Goal: Book appointment/travel/reservation

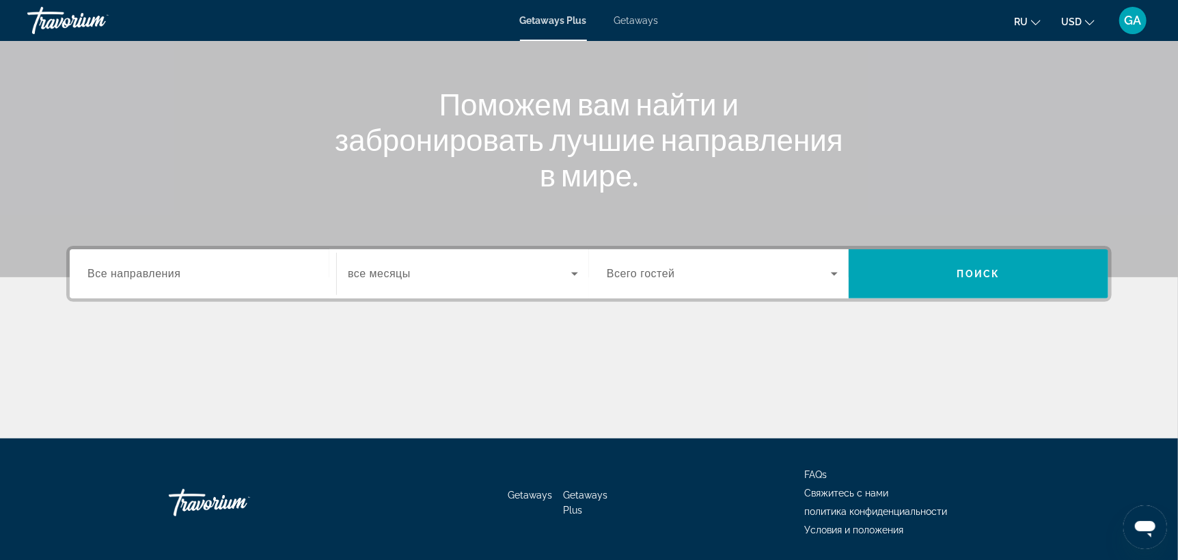
scroll to position [137, 0]
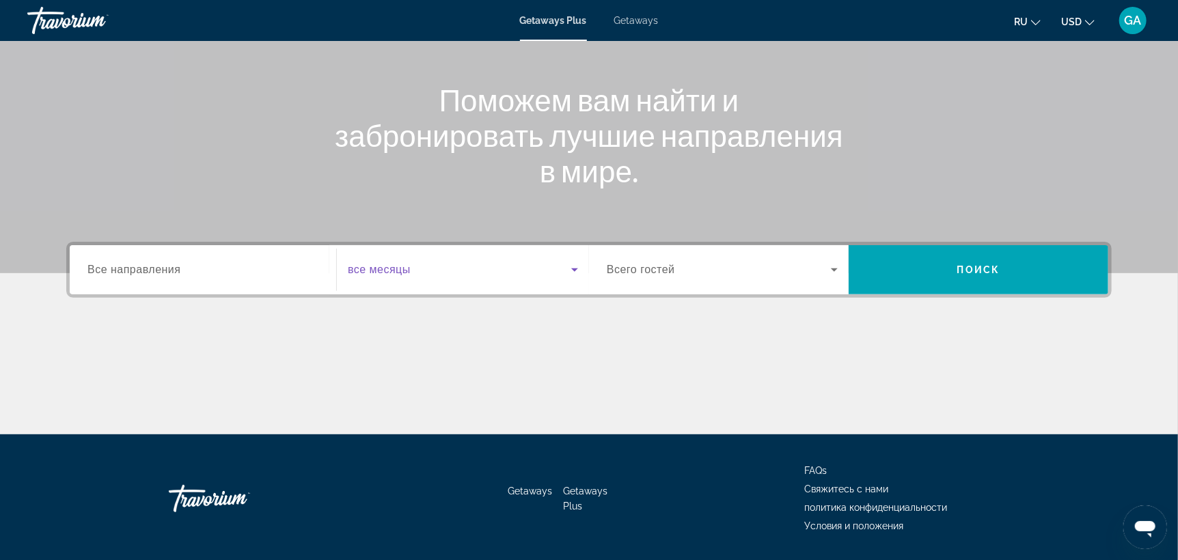
click at [570, 266] on icon "Search widget" at bounding box center [574, 270] width 16 height 16
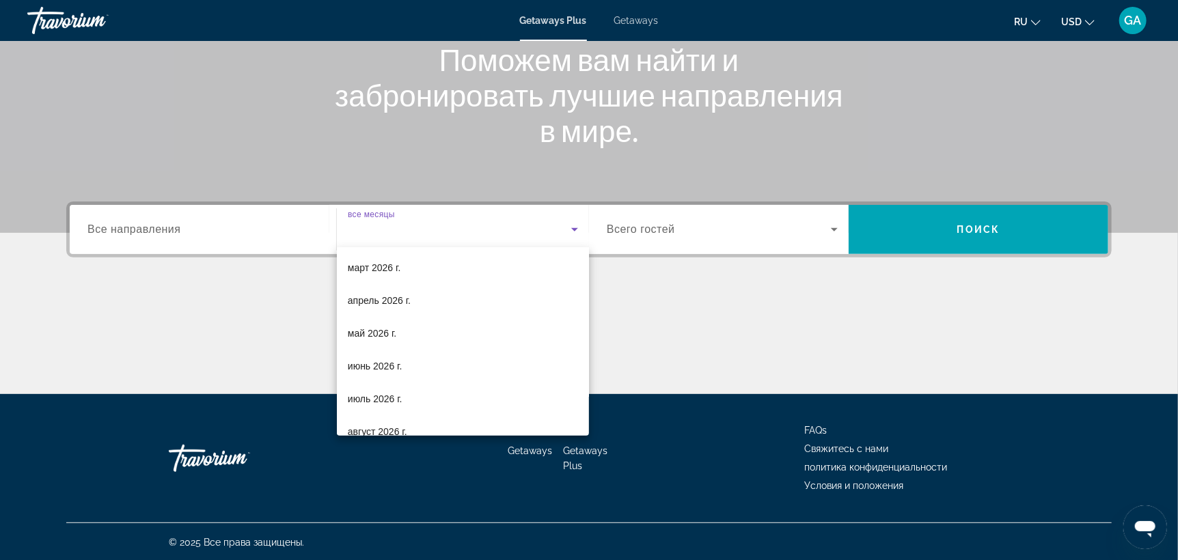
scroll to position [204, 0]
click at [385, 357] on span "июнь 2026 г." at bounding box center [375, 360] width 55 height 16
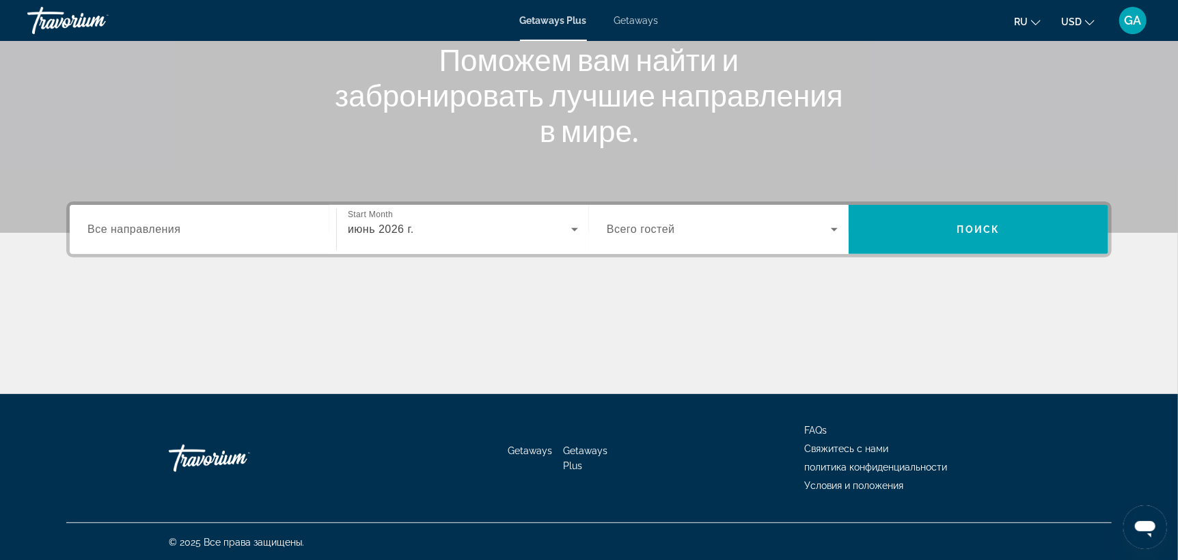
click at [699, 239] on div "Search widget" at bounding box center [722, 229] width 231 height 38
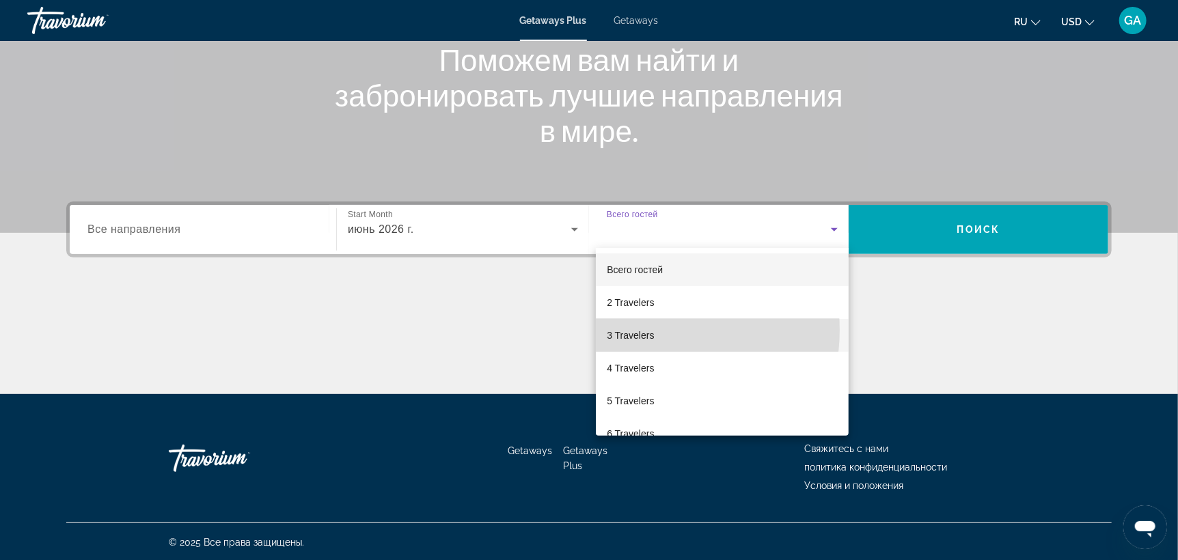
click at [643, 330] on span "3 Travelers" at bounding box center [630, 335] width 47 height 16
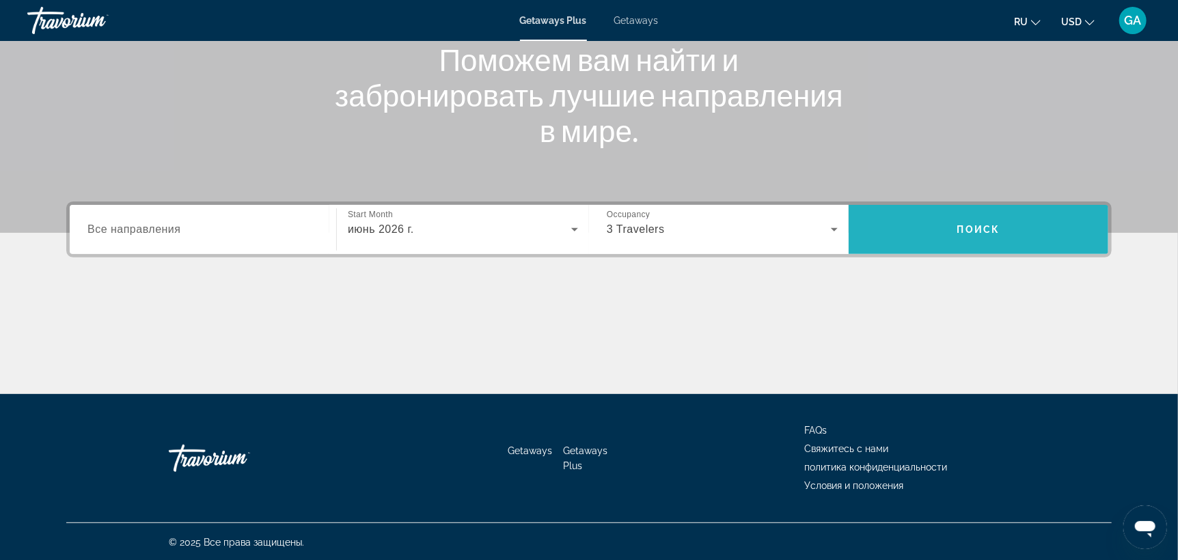
click at [1003, 238] on span "Search" at bounding box center [978, 229] width 260 height 33
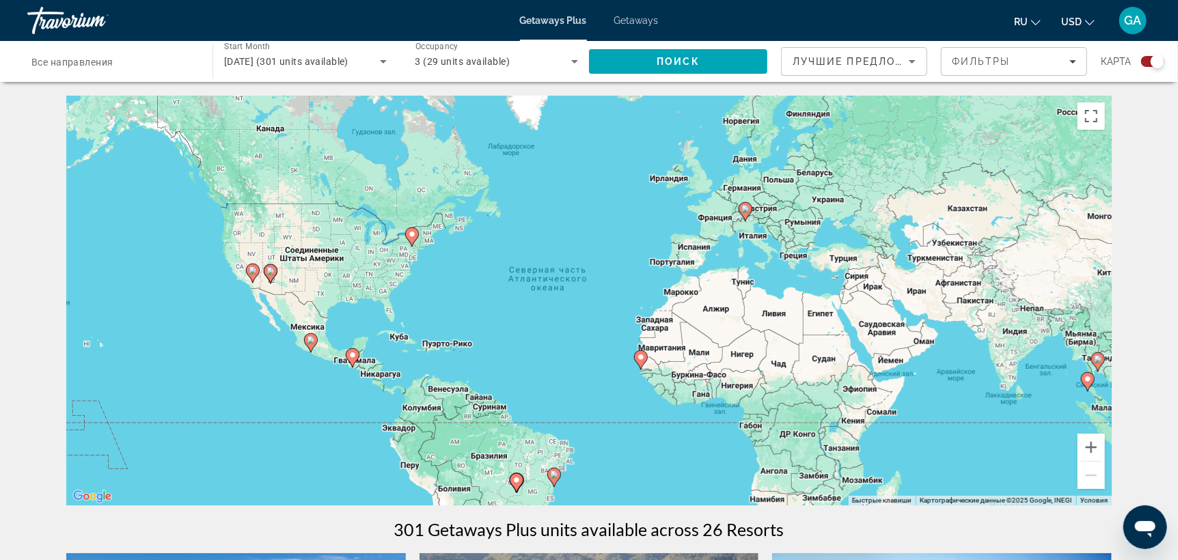
click at [915, 61] on icon "Sort by" at bounding box center [912, 61] width 16 height 16
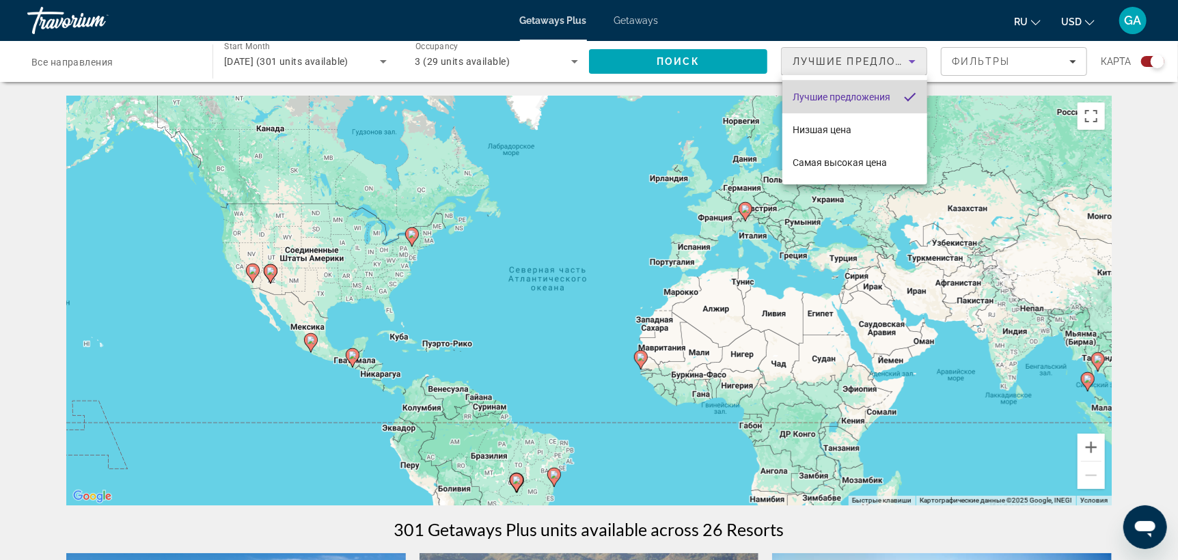
click at [881, 98] on span "Лучшие предложения" at bounding box center [842, 97] width 98 height 11
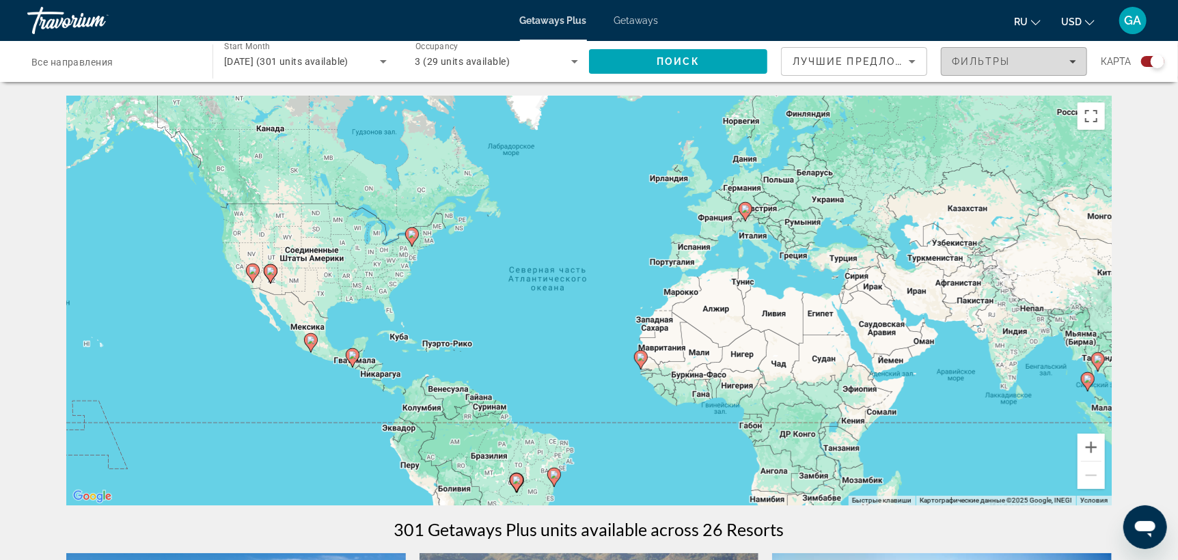
click at [1025, 56] on div "Фильтры" at bounding box center [1013, 61] width 124 height 11
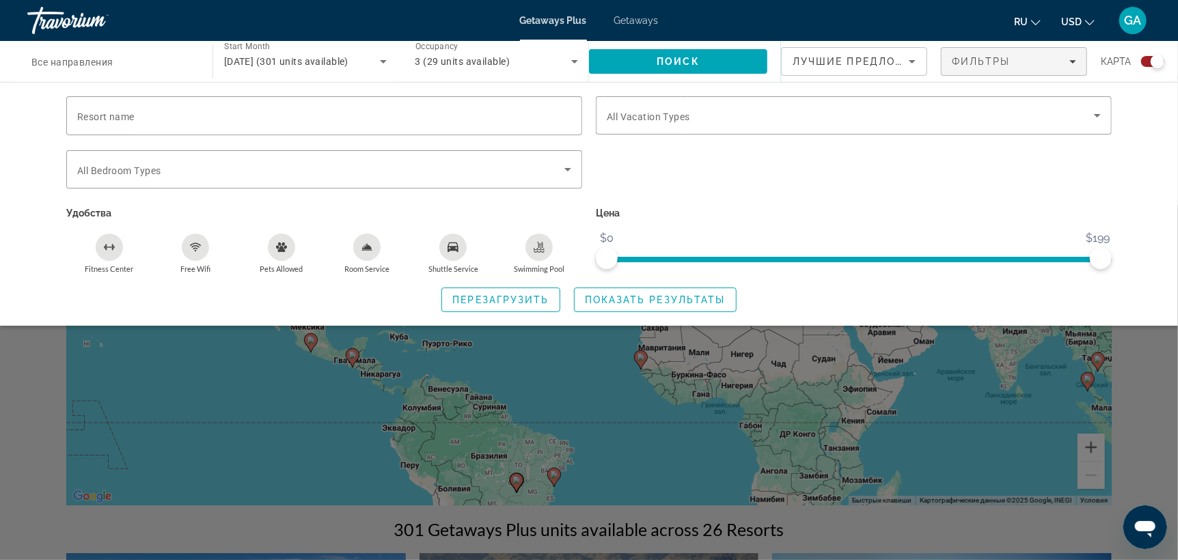
click at [1146, 180] on div "Resort name Vacation Types All Vacation Types Bedroom Types All Bedroom Types У…" at bounding box center [589, 204] width 1178 height 244
click at [1081, 59] on span "Filters" at bounding box center [1013, 61] width 145 height 33
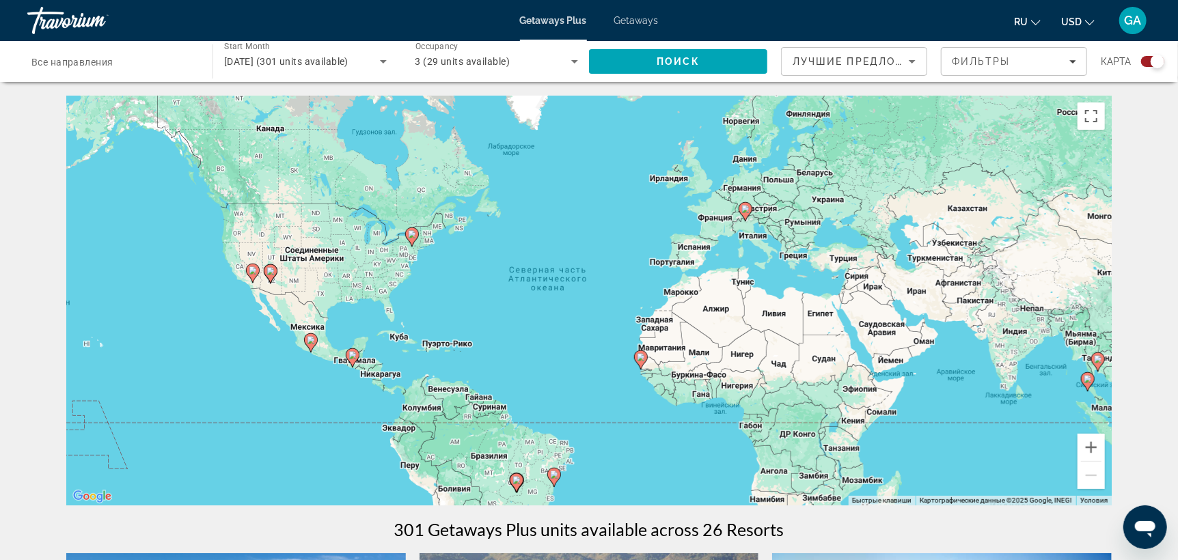
click at [743, 219] on gmp-advanced-marker "Main content" at bounding box center [745, 211] width 14 height 20
type input "**********"
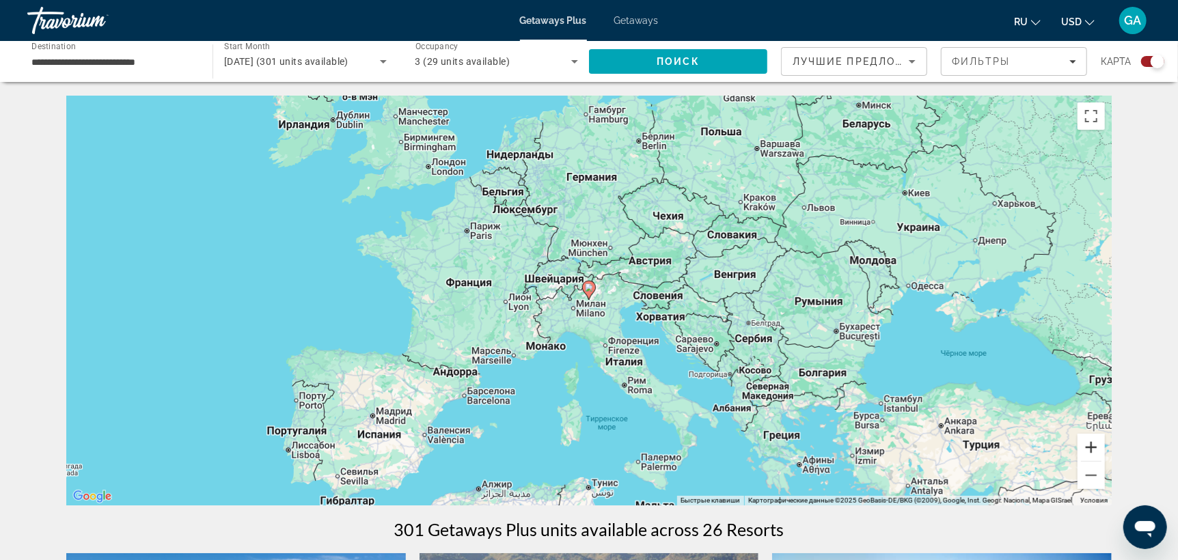
click at [1083, 441] on button "Увеличить" at bounding box center [1090, 447] width 27 height 27
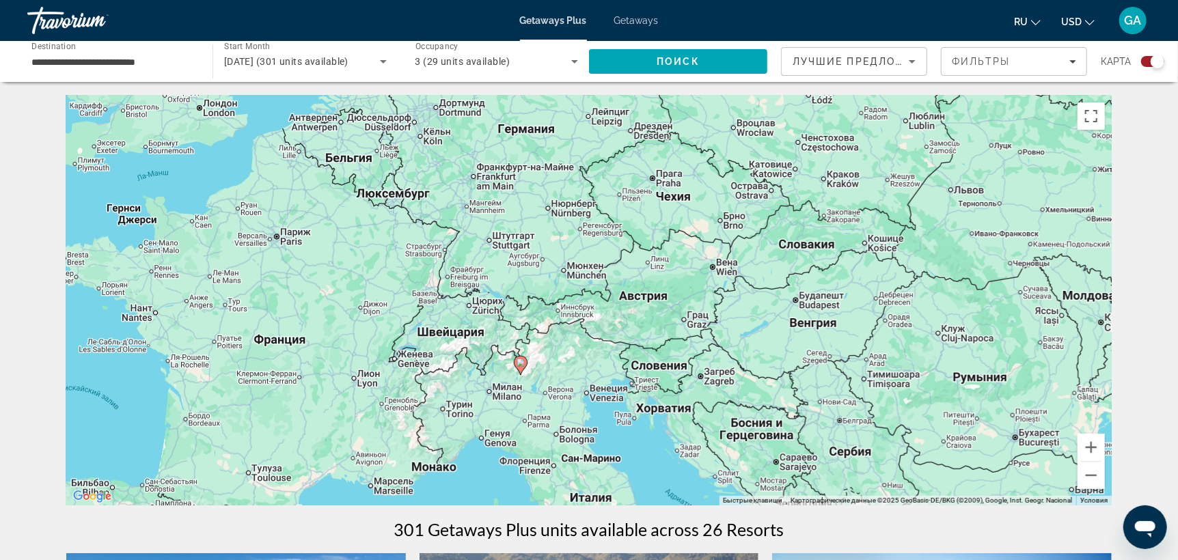
drag, startPoint x: 661, startPoint y: 191, endPoint x: 590, endPoint y: 271, distance: 107.4
click at [590, 271] on div "Чтобы активировать перетаскивание с помощью клавиатуры, нажмите Alt + Ввод. Пос…" at bounding box center [588, 301] width 1045 height 410
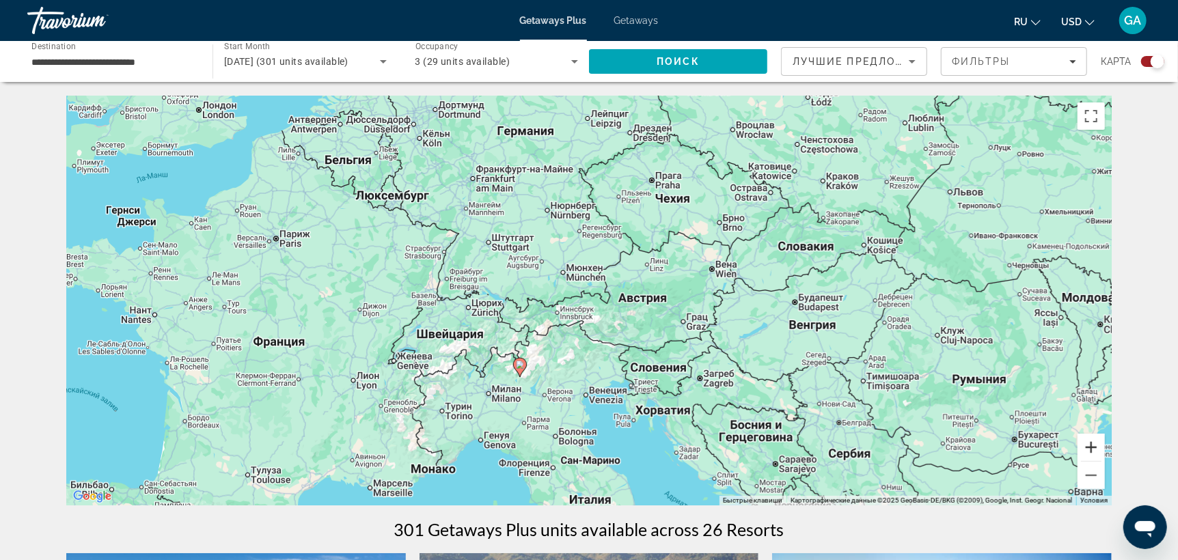
click at [1088, 446] on button "Увеличить" at bounding box center [1090, 447] width 27 height 27
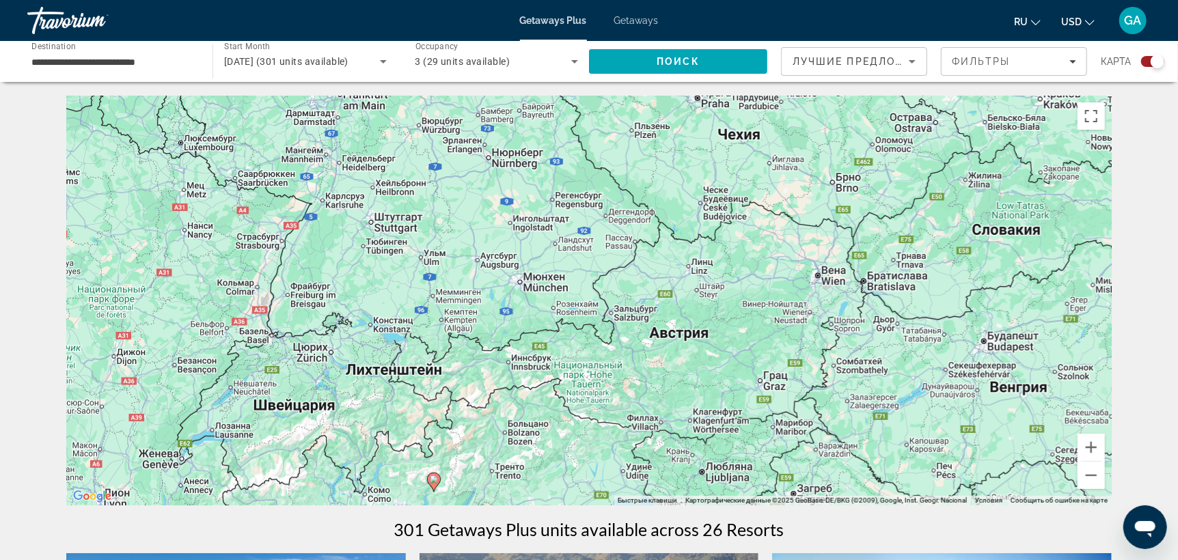
drag, startPoint x: 831, startPoint y: 340, endPoint x: 814, endPoint y: 380, distance: 43.8
click at [814, 380] on div "Чтобы активировать перетаскивание с помощью клавиатуры, нажмите Alt + Ввод. Пос…" at bounding box center [588, 301] width 1045 height 410
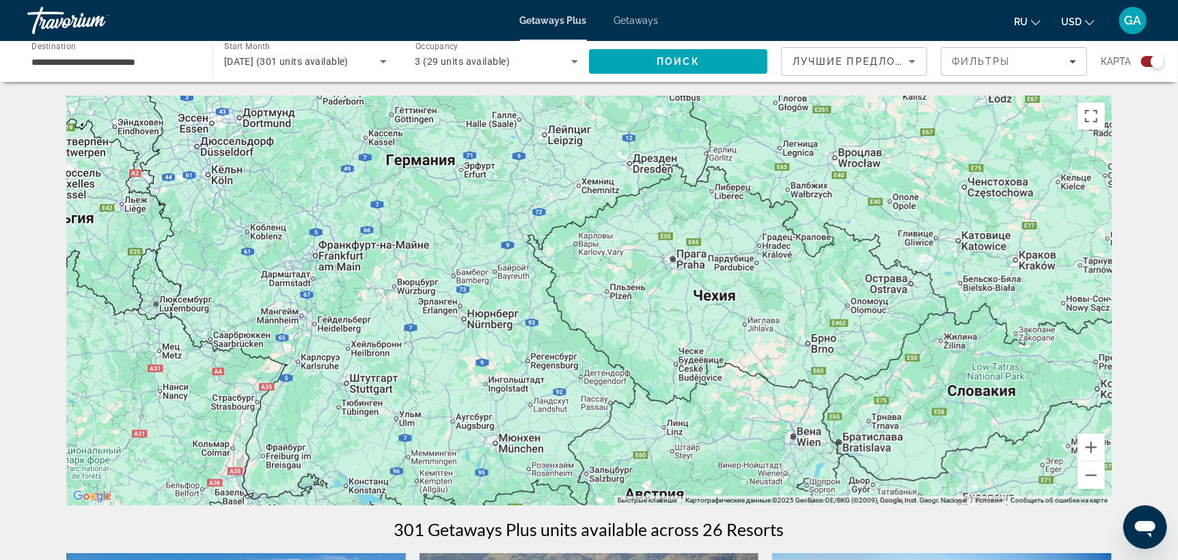
drag, startPoint x: 662, startPoint y: 271, endPoint x: 639, endPoint y: 435, distance: 165.6
click at [639, 435] on div "Чтобы активировать перетаскивание с помощью клавиатуры, нажмите Alt + Ввод. Пос…" at bounding box center [588, 301] width 1045 height 410
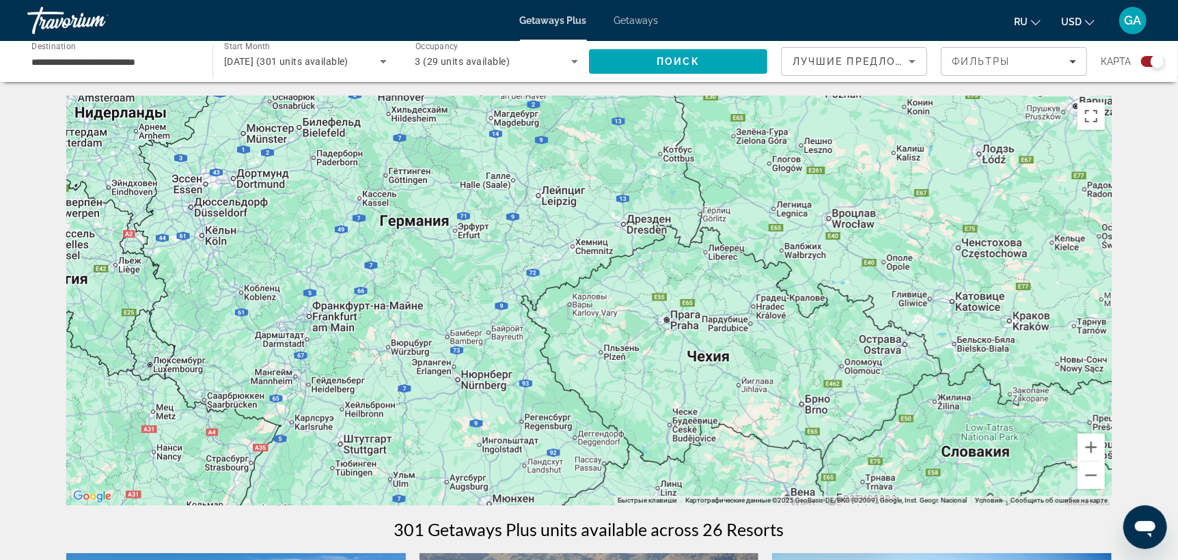
drag, startPoint x: 518, startPoint y: 258, endPoint x: 511, endPoint y: 322, distance: 65.2
click at [511, 322] on div "Чтобы активировать перетаскивание с помощью клавиатуры, нажмите Alt + Ввод. Пос…" at bounding box center [588, 301] width 1045 height 410
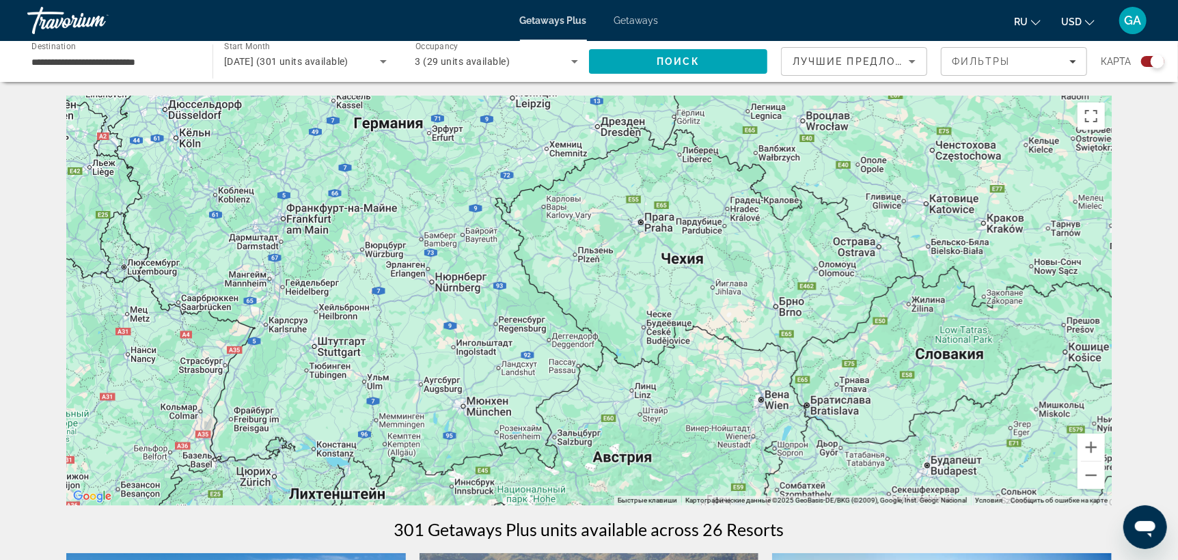
drag, startPoint x: 663, startPoint y: 444, endPoint x: 636, endPoint y: 345, distance: 102.6
click at [636, 345] on div "Чтобы активировать перетаскивание с помощью клавиатуры, нажмите Alt + Ввод. Пос…" at bounding box center [588, 301] width 1045 height 410
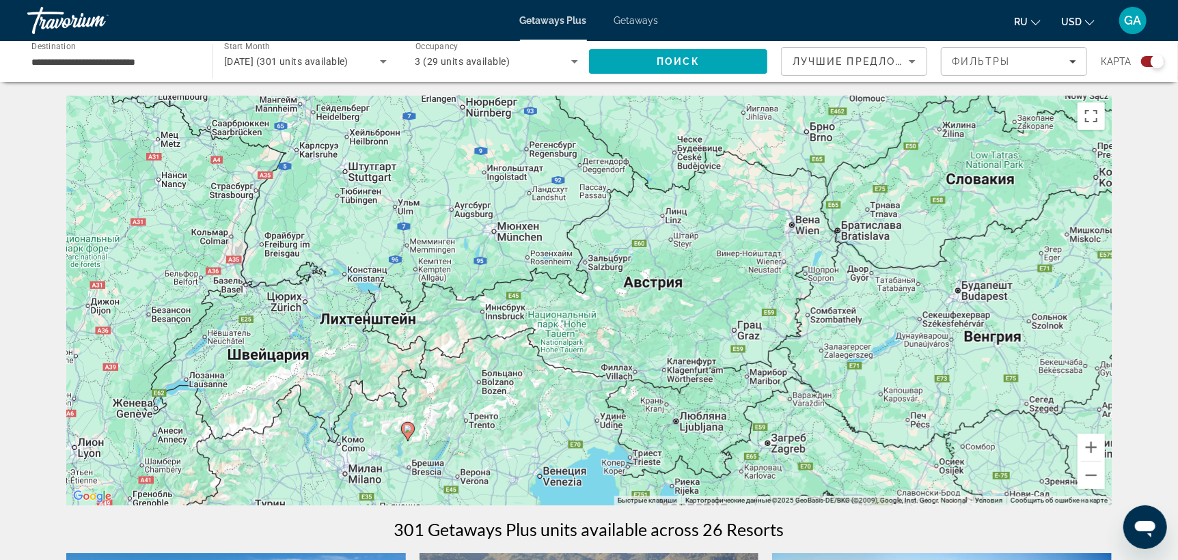
drag, startPoint x: 900, startPoint y: 454, endPoint x: 930, endPoint y: 278, distance: 178.9
click at [930, 278] on div "Чтобы активировать перетаскивание с помощью клавиатуры, нажмите Alt + Ввод. Пос…" at bounding box center [588, 301] width 1045 height 410
click at [1095, 451] on button "Увеличить" at bounding box center [1090, 447] width 27 height 27
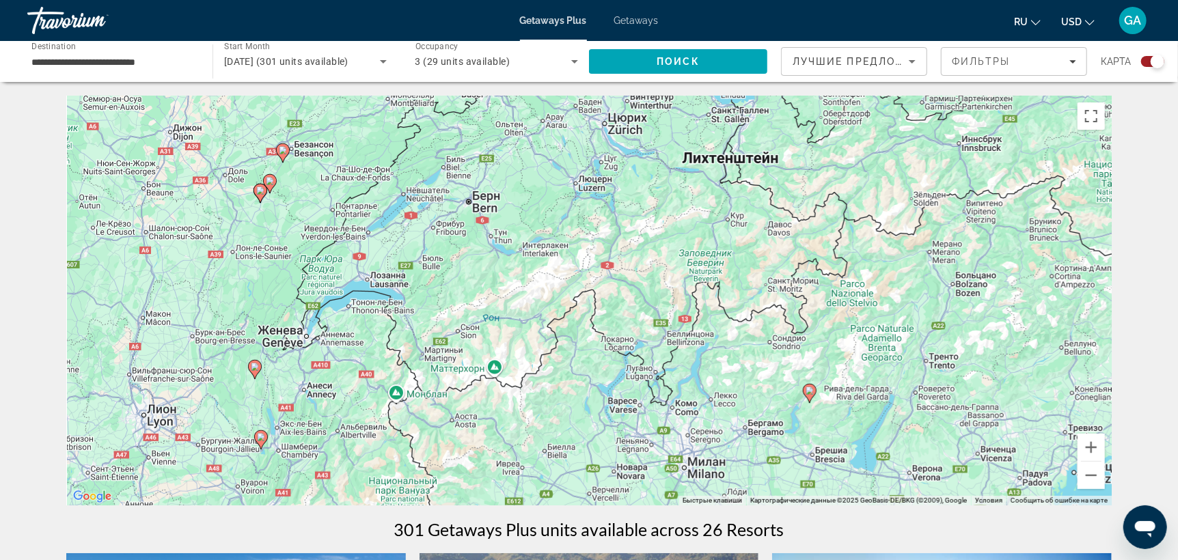
drag, startPoint x: 206, startPoint y: 403, endPoint x: 791, endPoint y: 221, distance: 612.3
click at [791, 221] on div "Чтобы активировать перетаскивание с помощью клавиатуры, нажмите Alt + Ввод. Пос…" at bounding box center [588, 301] width 1045 height 410
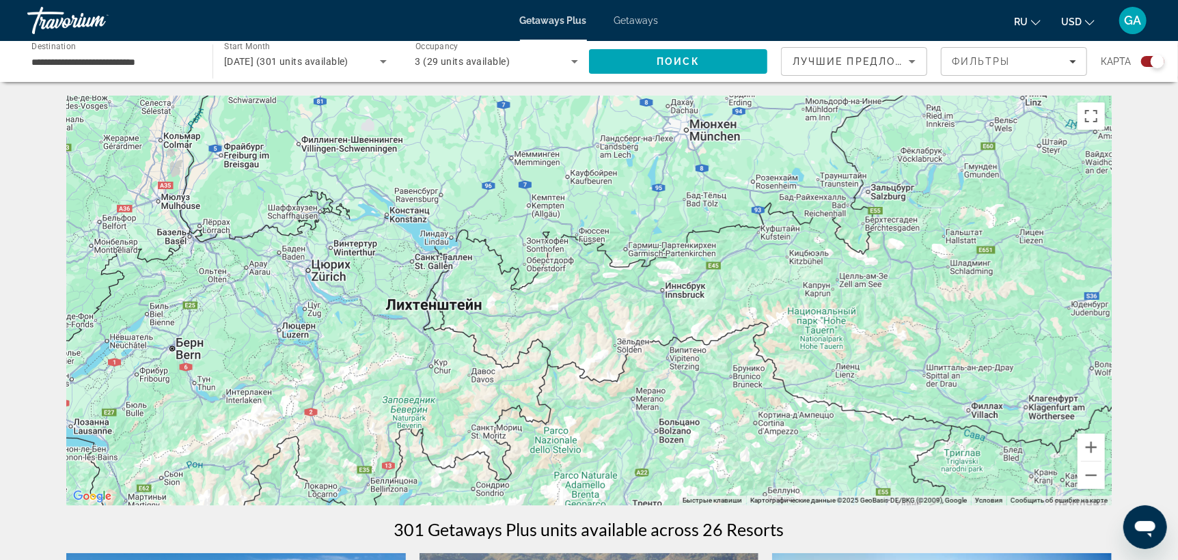
drag, startPoint x: 563, startPoint y: 324, endPoint x: 267, endPoint y: 475, distance: 332.1
click at [267, 475] on div "Чтобы активировать перетаскивание с помощью клавиатуры, нажмите Alt + Ввод. Пос…" at bounding box center [588, 301] width 1045 height 410
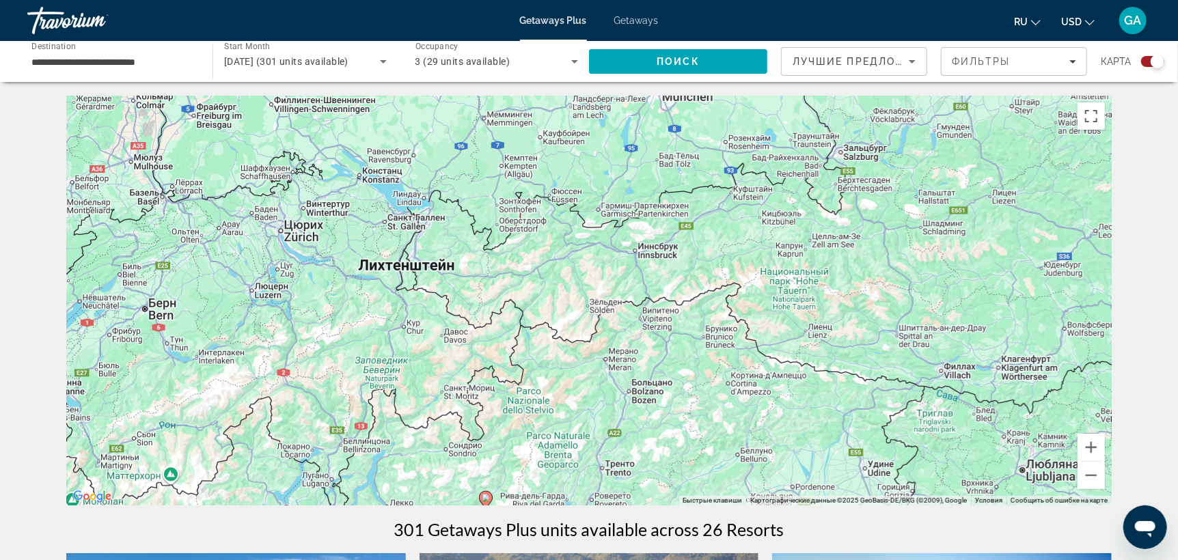
drag, startPoint x: 529, startPoint y: 456, endPoint x: 501, endPoint y: 415, distance: 49.6
click at [501, 415] on div "Чтобы активировать перетаскивание с помощью клавиатуры, нажмите Alt + Ввод. Пос…" at bounding box center [588, 301] width 1045 height 410
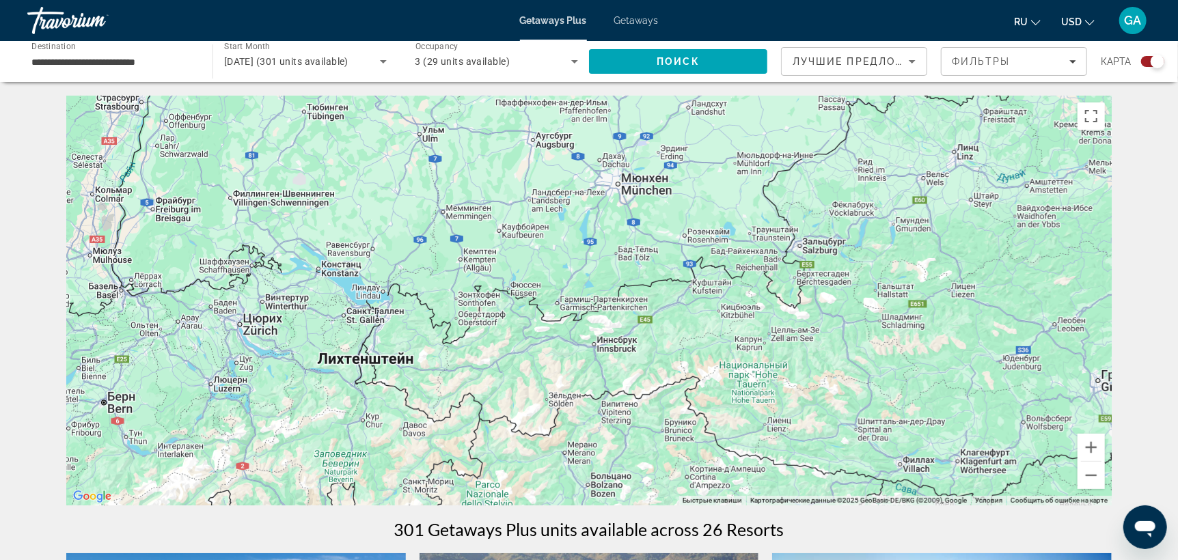
drag, startPoint x: 247, startPoint y: 301, endPoint x: 205, endPoint y: 398, distance: 105.6
click at [205, 398] on div "Чтобы активировать перетаскивание с помощью клавиатуры, нажмите Alt + Ввод. Пос…" at bounding box center [588, 301] width 1045 height 410
click at [1089, 468] on button "Уменьшить" at bounding box center [1090, 475] width 27 height 27
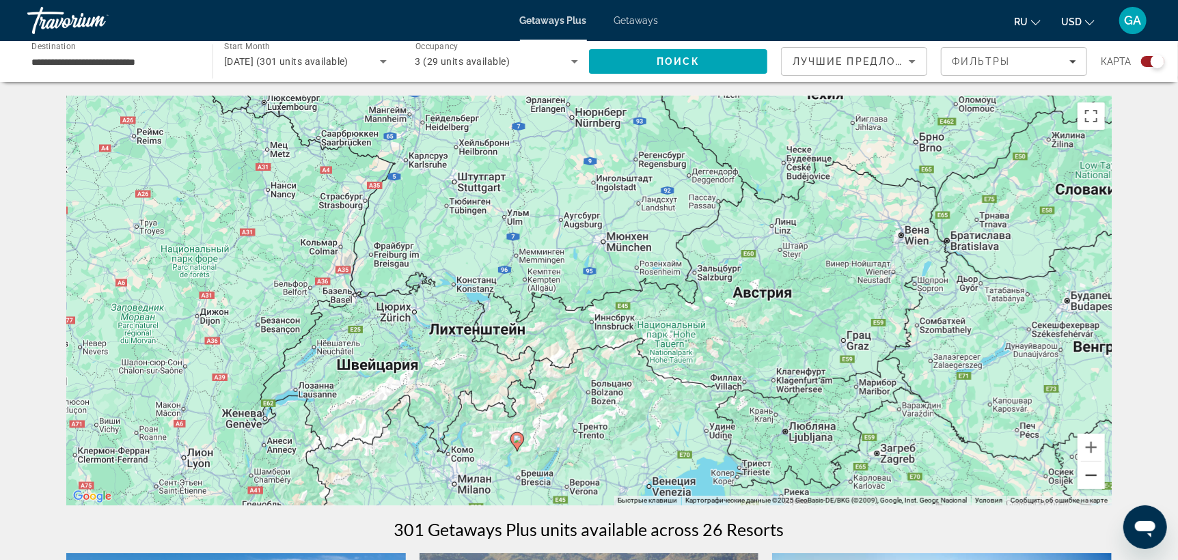
click at [1089, 468] on button "Уменьшить" at bounding box center [1090, 475] width 27 height 27
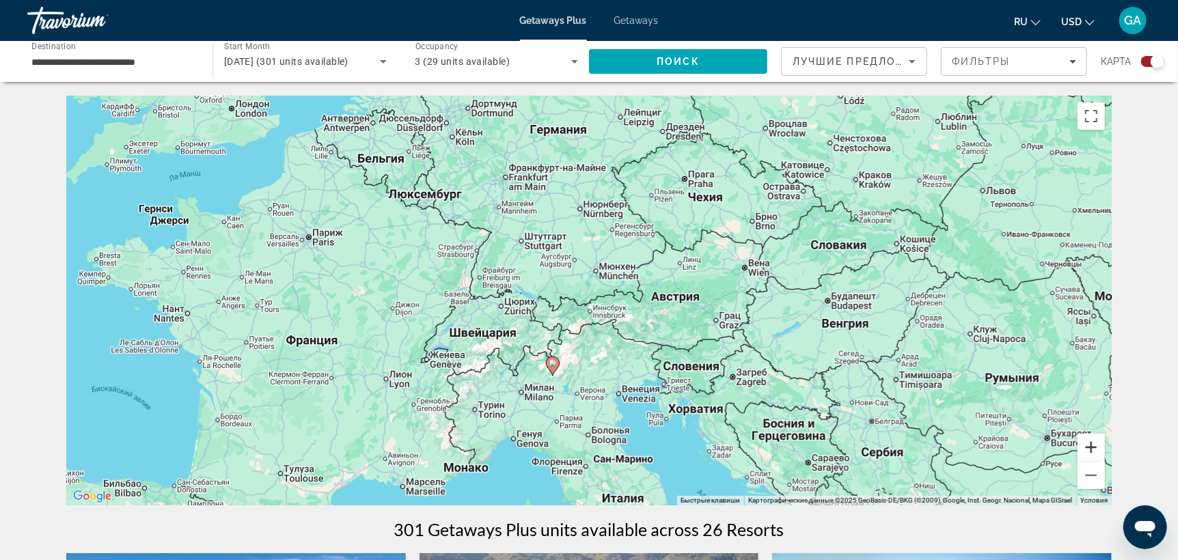
click at [1098, 449] on button "Увеличить" at bounding box center [1090, 447] width 27 height 27
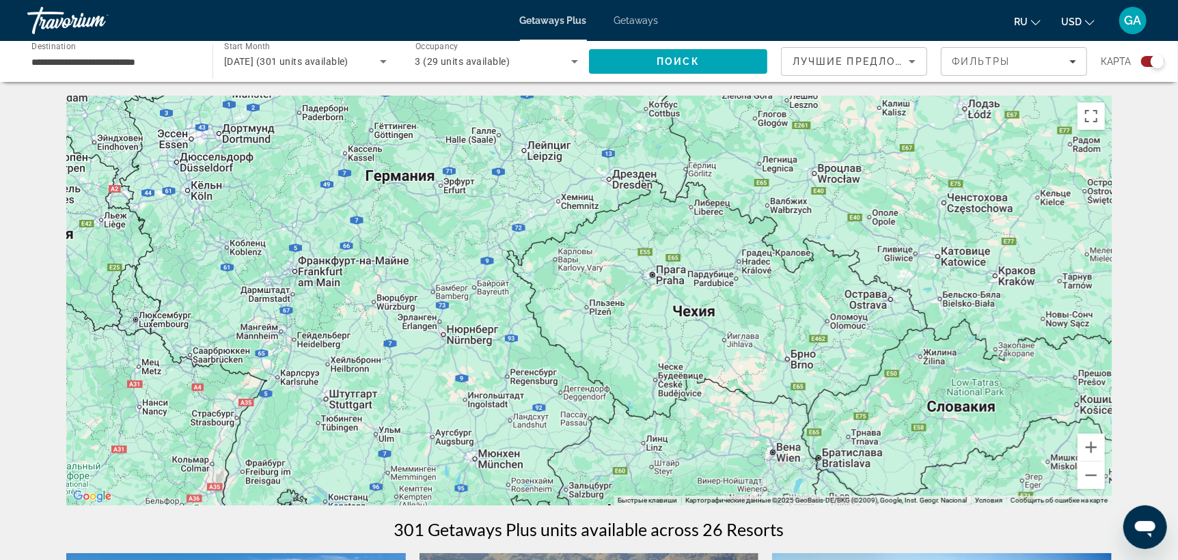
drag, startPoint x: 803, startPoint y: 309, endPoint x: 675, endPoint y: 527, distance: 253.5
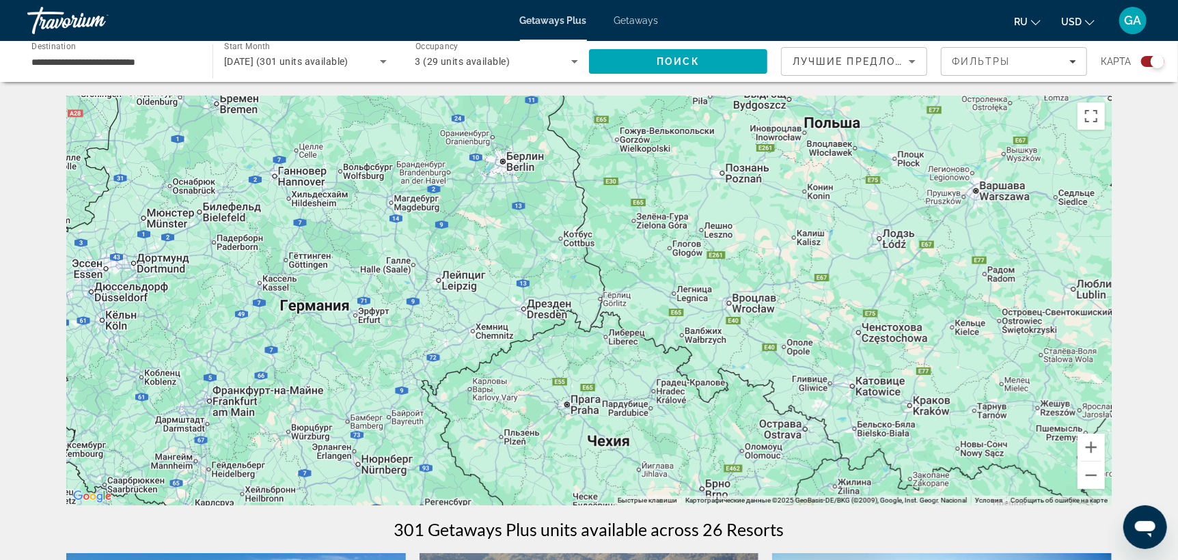
drag, startPoint x: 765, startPoint y: 309, endPoint x: 680, endPoint y: 442, distance: 157.8
click at [680, 442] on div "Чтобы активировать перетаскивание с помощью клавиатуры, нажмите Alt + Ввод. Пос…" at bounding box center [588, 301] width 1045 height 410
click at [1094, 476] on button "Уменьшить" at bounding box center [1090, 475] width 27 height 27
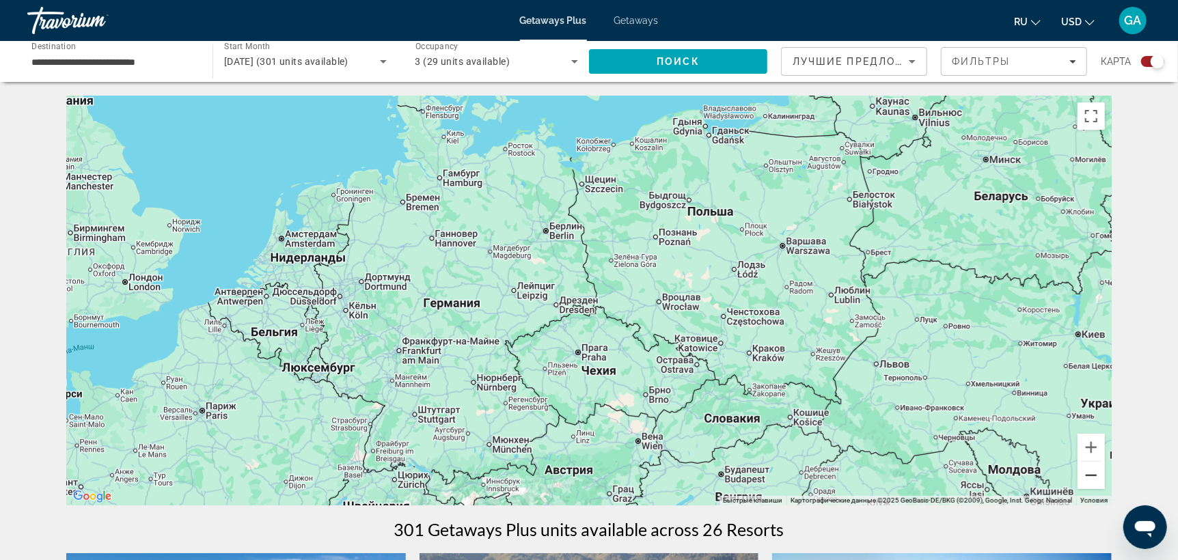
click at [1094, 476] on button "Уменьшить" at bounding box center [1090, 475] width 27 height 27
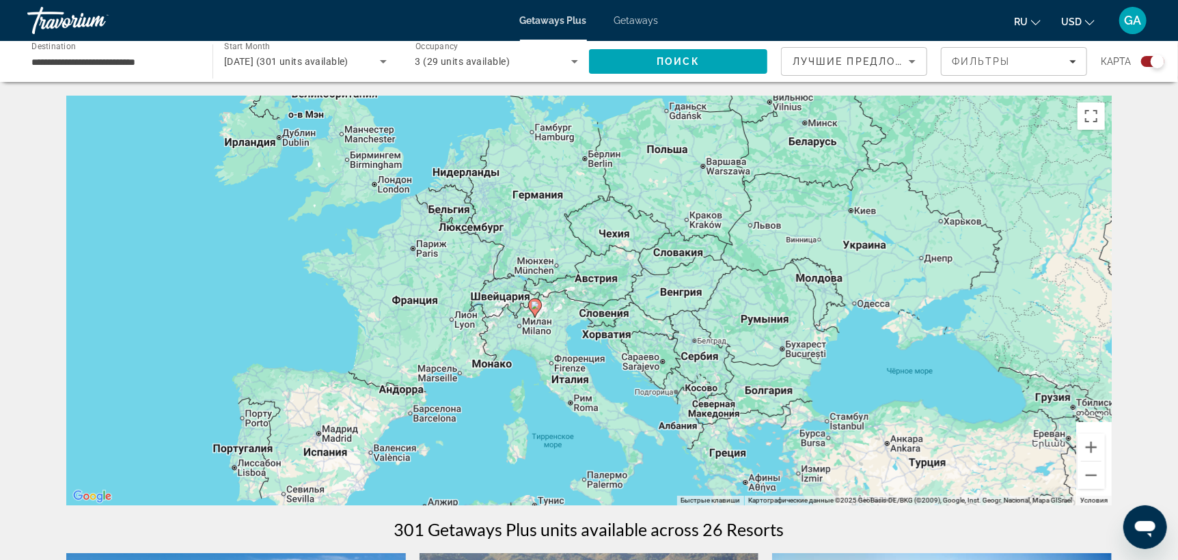
drag, startPoint x: 603, startPoint y: 440, endPoint x: 628, endPoint y: 308, distance: 134.1
click at [628, 308] on div "Чтобы активировать перетаскивание с помощью клавиатуры, нажмите Alt + Ввод. Пос…" at bounding box center [588, 301] width 1045 height 410
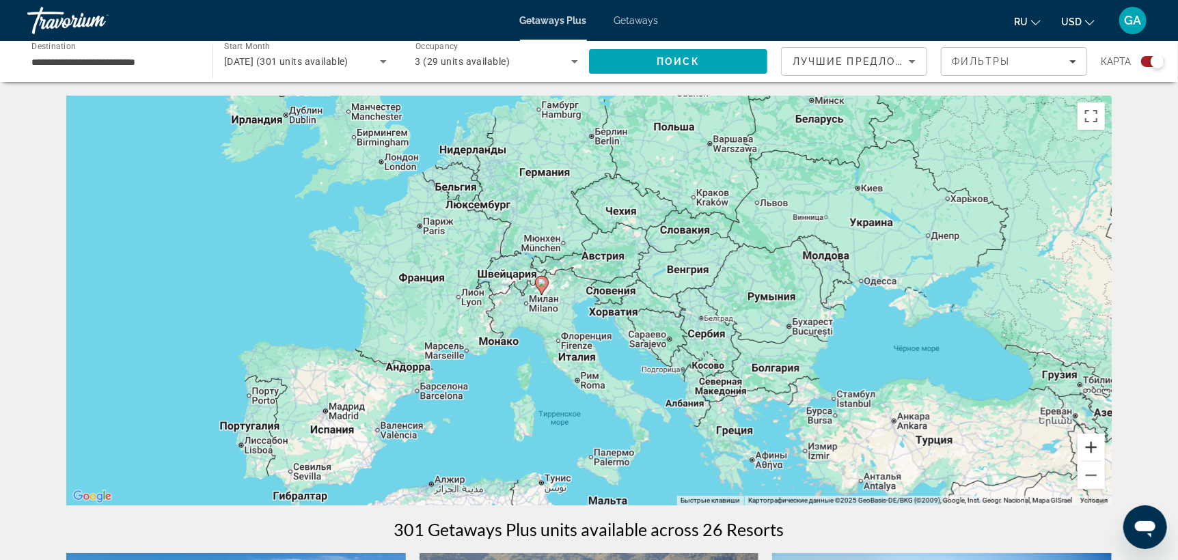
click at [1096, 454] on button "Увеличить" at bounding box center [1090, 447] width 27 height 27
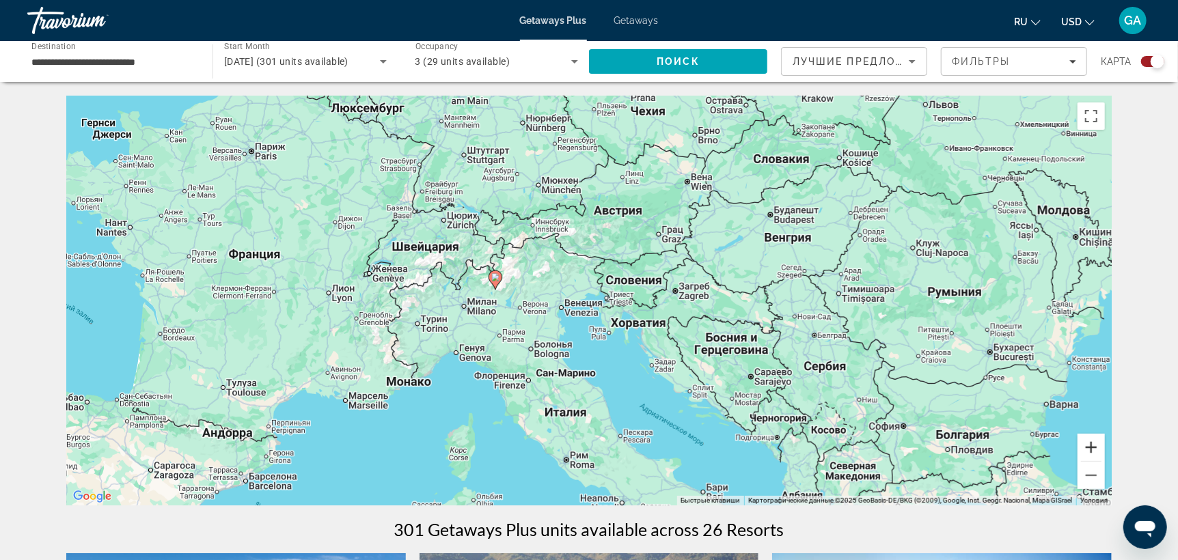
click at [1096, 454] on button "Увеличить" at bounding box center [1090, 447] width 27 height 27
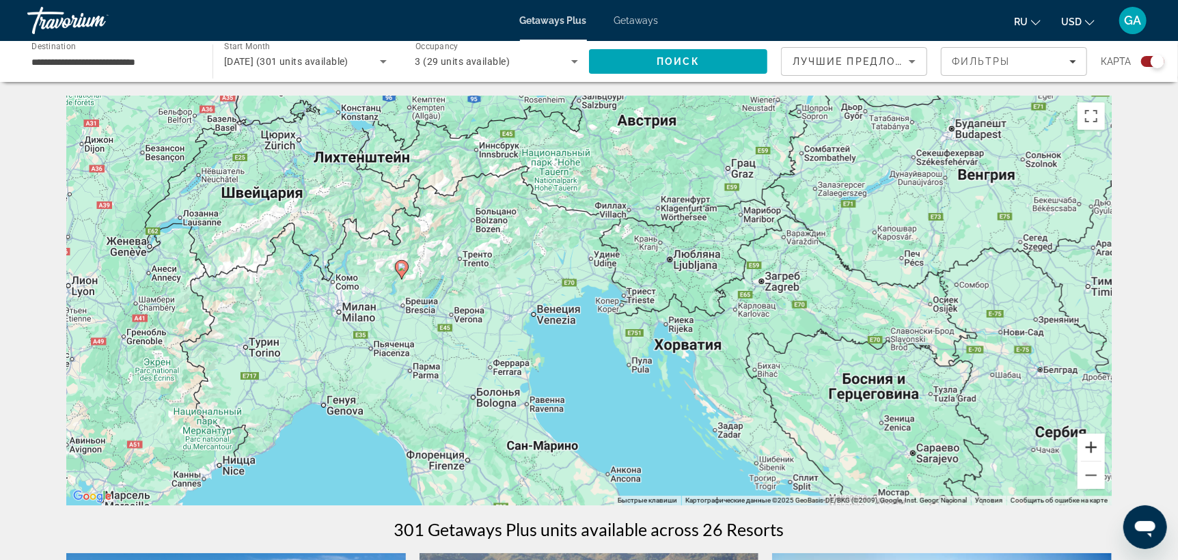
click at [1096, 454] on button "Увеличить" at bounding box center [1090, 447] width 27 height 27
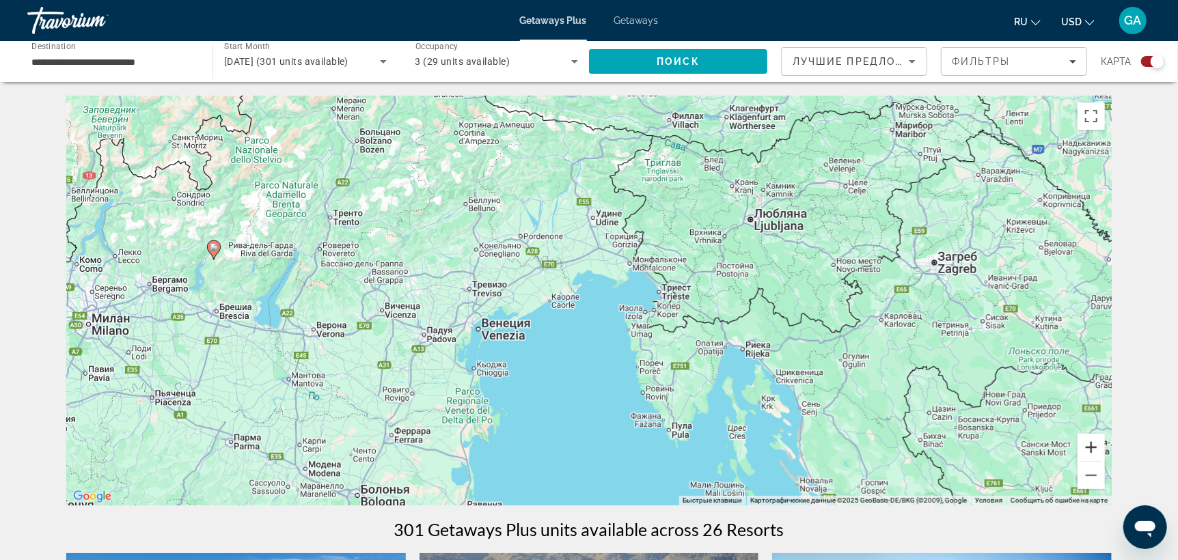
click at [1083, 449] on button "Увеличить" at bounding box center [1090, 447] width 27 height 27
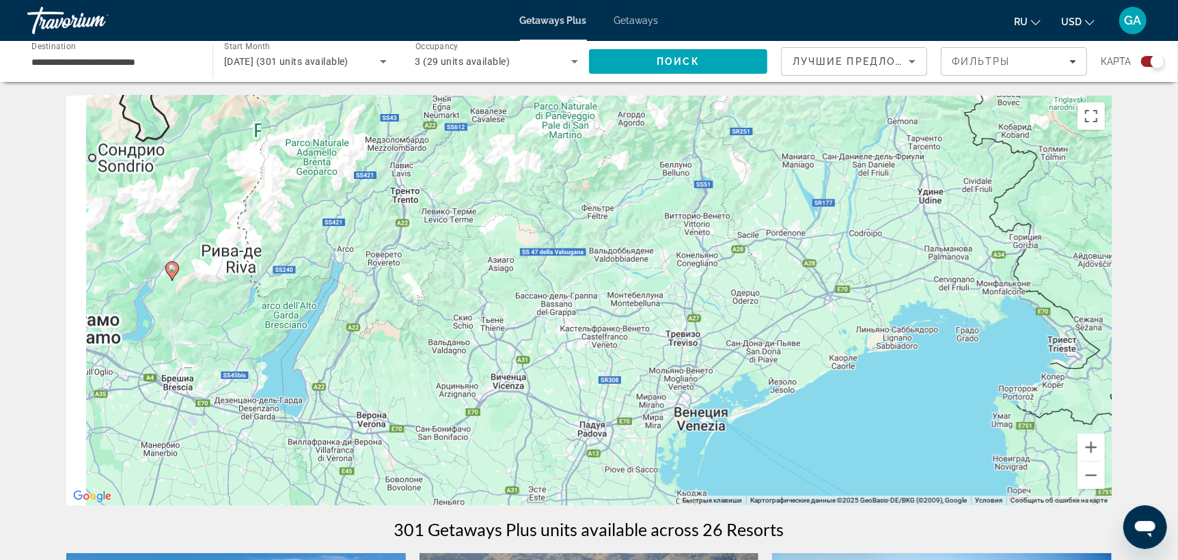
drag, startPoint x: 102, startPoint y: 320, endPoint x: 440, endPoint y: 380, distance: 342.7
click at [440, 380] on div "Чтобы активировать перетаскивание с помощью клавиатуры, нажмите Alt + Ввод. Пос…" at bounding box center [588, 301] width 1045 height 410
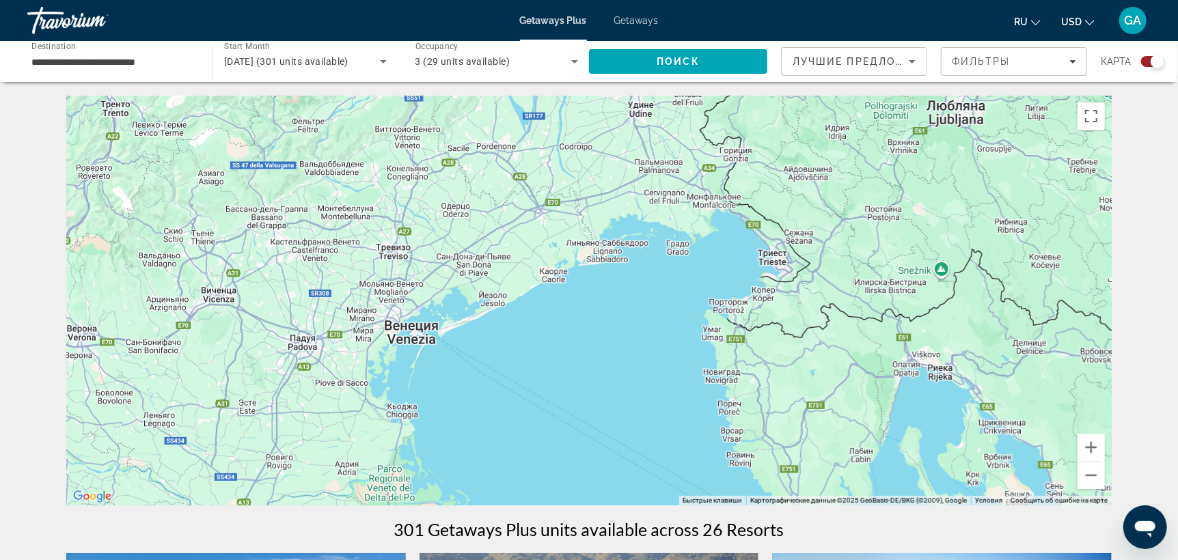
drag, startPoint x: 283, startPoint y: 325, endPoint x: 0, endPoint y: 240, distance: 295.4
click at [1085, 480] on button "Уменьшить" at bounding box center [1090, 475] width 27 height 27
